Goal: Information Seeking & Learning: Find specific fact

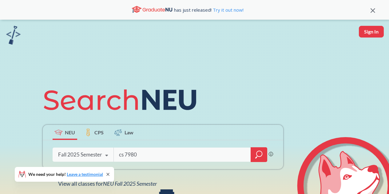
type input "cs 7980"
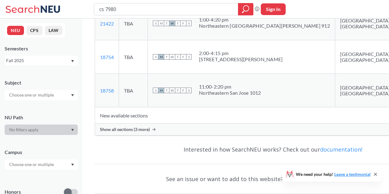
scroll to position [121, 0]
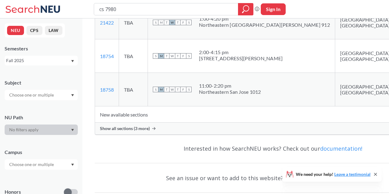
click at [153, 127] on icon at bounding box center [153, 128] width 3 height 3
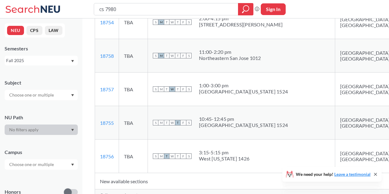
scroll to position [157, 0]
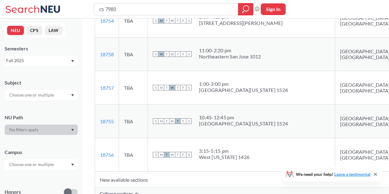
click at [215, 87] on div "[GEOGRAPHIC_DATA][US_STATE] 1524" at bounding box center [243, 90] width 89 height 6
drag, startPoint x: 200, startPoint y: 76, endPoint x: 253, endPoint y: 77, distance: 53.2
click at [253, 81] on div "S M T W T F S 1:00 - 3:00 pm [GEOGRAPHIC_DATA][US_STATE] 1524" at bounding box center [241, 88] width 177 height 14
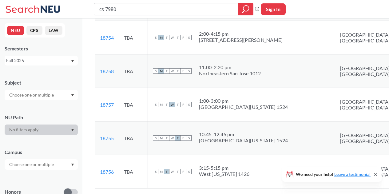
scroll to position [140, 0]
